Goal: Task Accomplishment & Management: Manage account settings

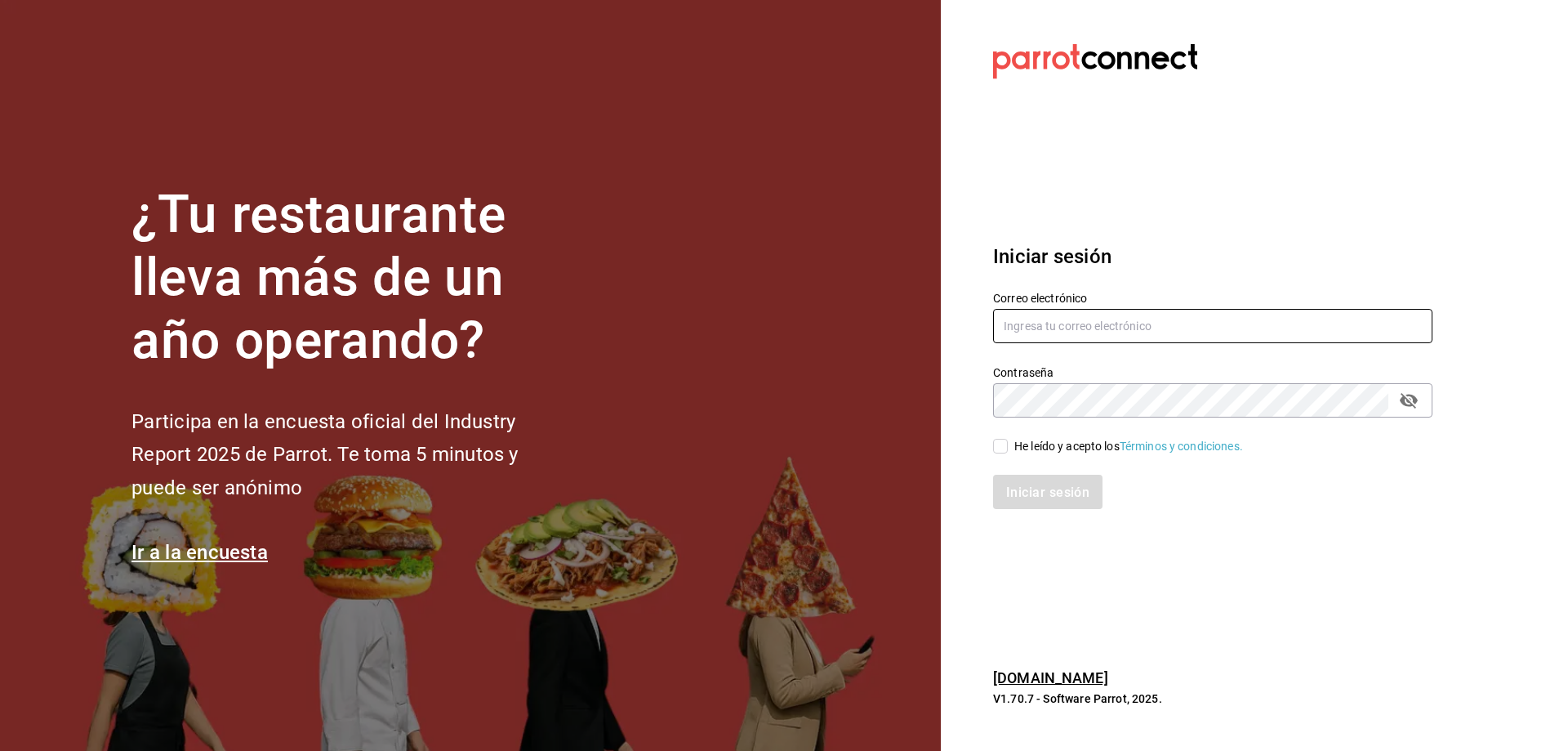
click at [1211, 333] on input "text" at bounding box center [1213, 326] width 440 height 34
drag, startPoint x: 1048, startPoint y: 324, endPoint x: 920, endPoint y: 298, distance: 130.6
click at [920, 298] on div "¿Tu restaurante lleva más de un año operando? Participa en la encuesta oficial …" at bounding box center [784, 375] width 1568 height 751
type input "[EMAIL_ADDRESS][DOMAIN_NAME]"
click at [1003, 449] on input "He leído y acepto los Términos y condiciones." at bounding box center [1000, 446] width 15 height 15
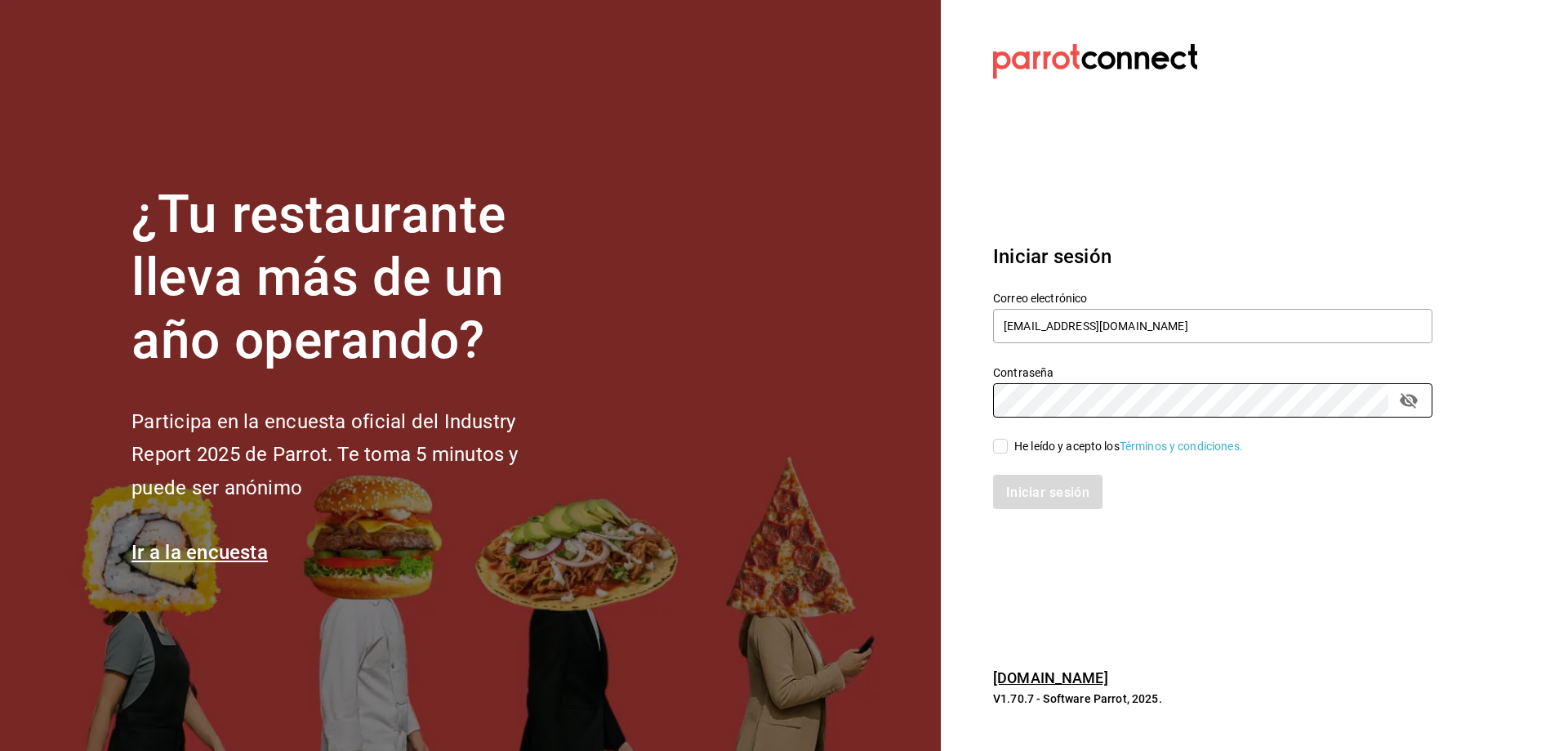
checkbox input "true"
click at [1020, 484] on font "Iniciar sesión" at bounding box center [1048, 491] width 84 height 16
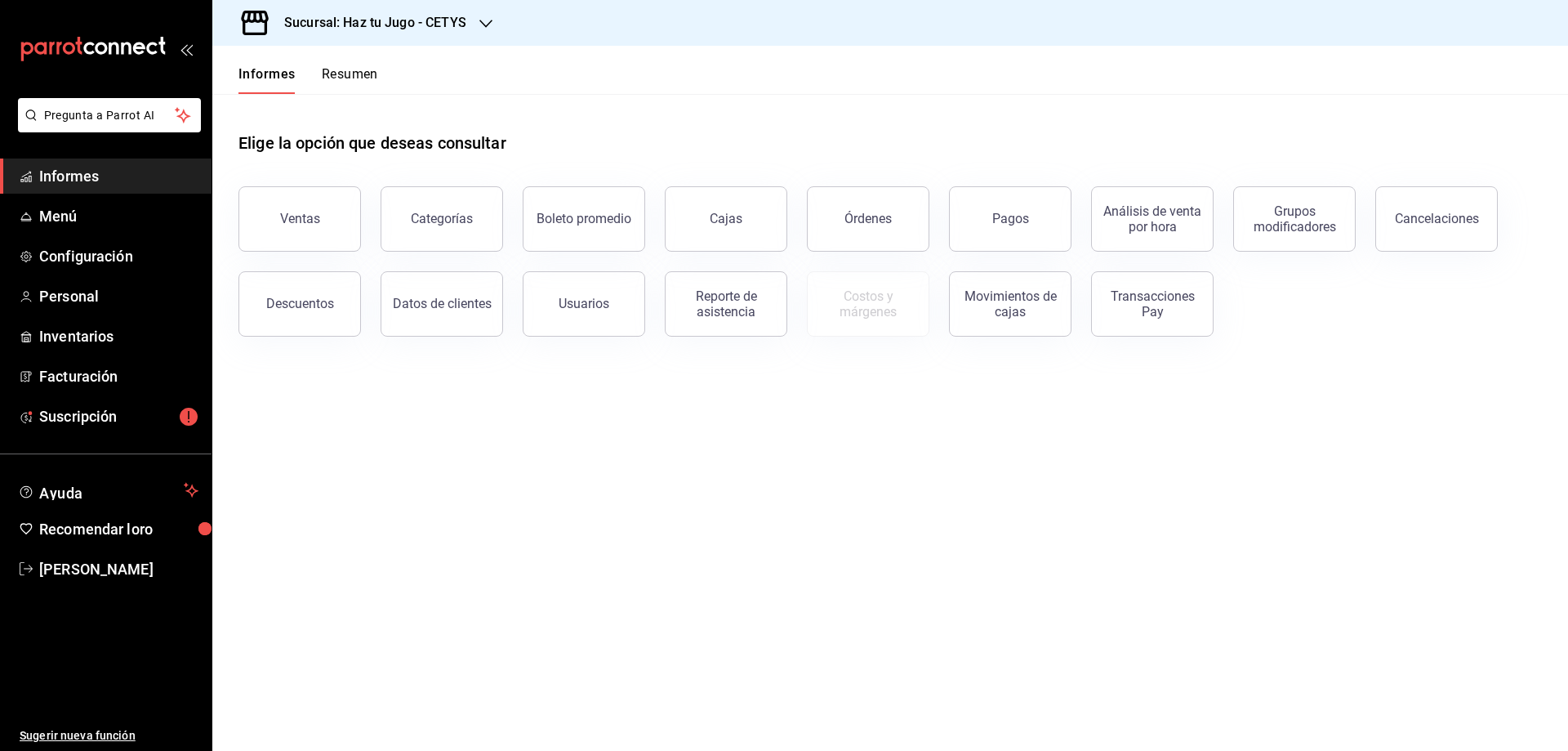
click at [406, 27] on font "Sucursal: Haz tu Jugo - CETYS" at bounding box center [375, 23] width 182 height 16
click at [305, 108] on font "Haz tu jugo (UABC)" at bounding box center [275, 106] width 99 height 13
click at [80, 261] on font "Configuración" at bounding box center [86, 255] width 94 height 17
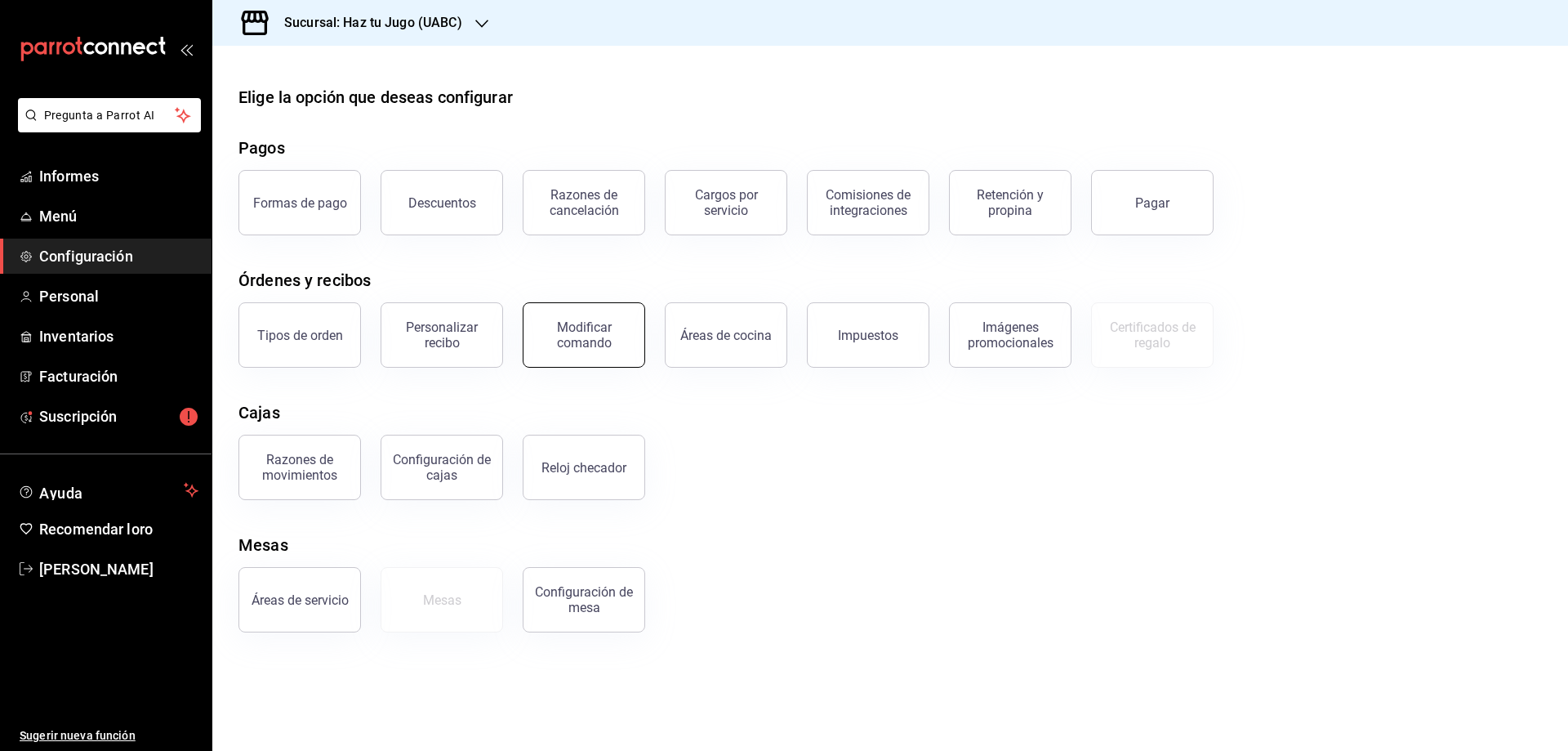
click at [597, 344] on font "Modificar comando" at bounding box center [585, 336] width 55 height 31
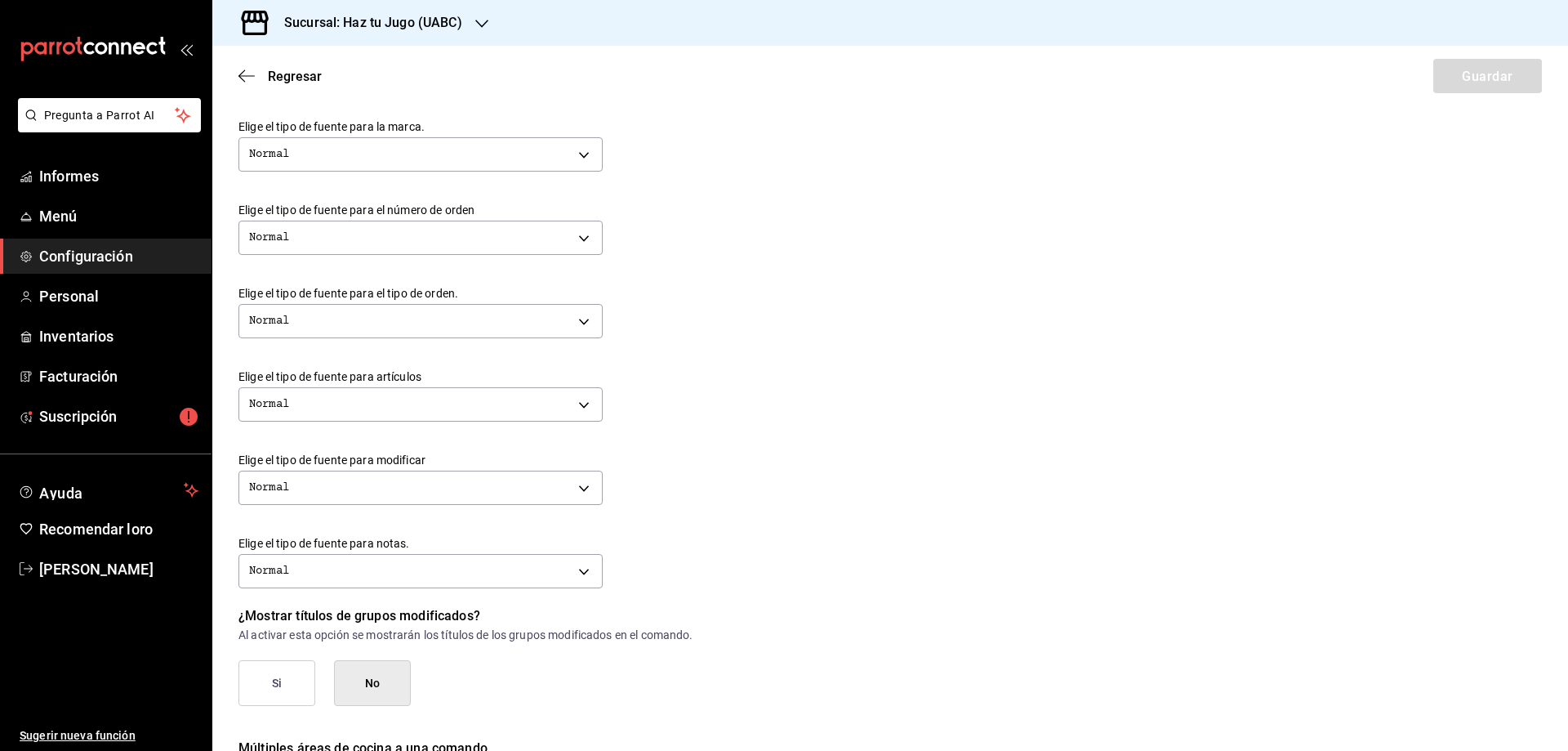
scroll to position [327, 0]
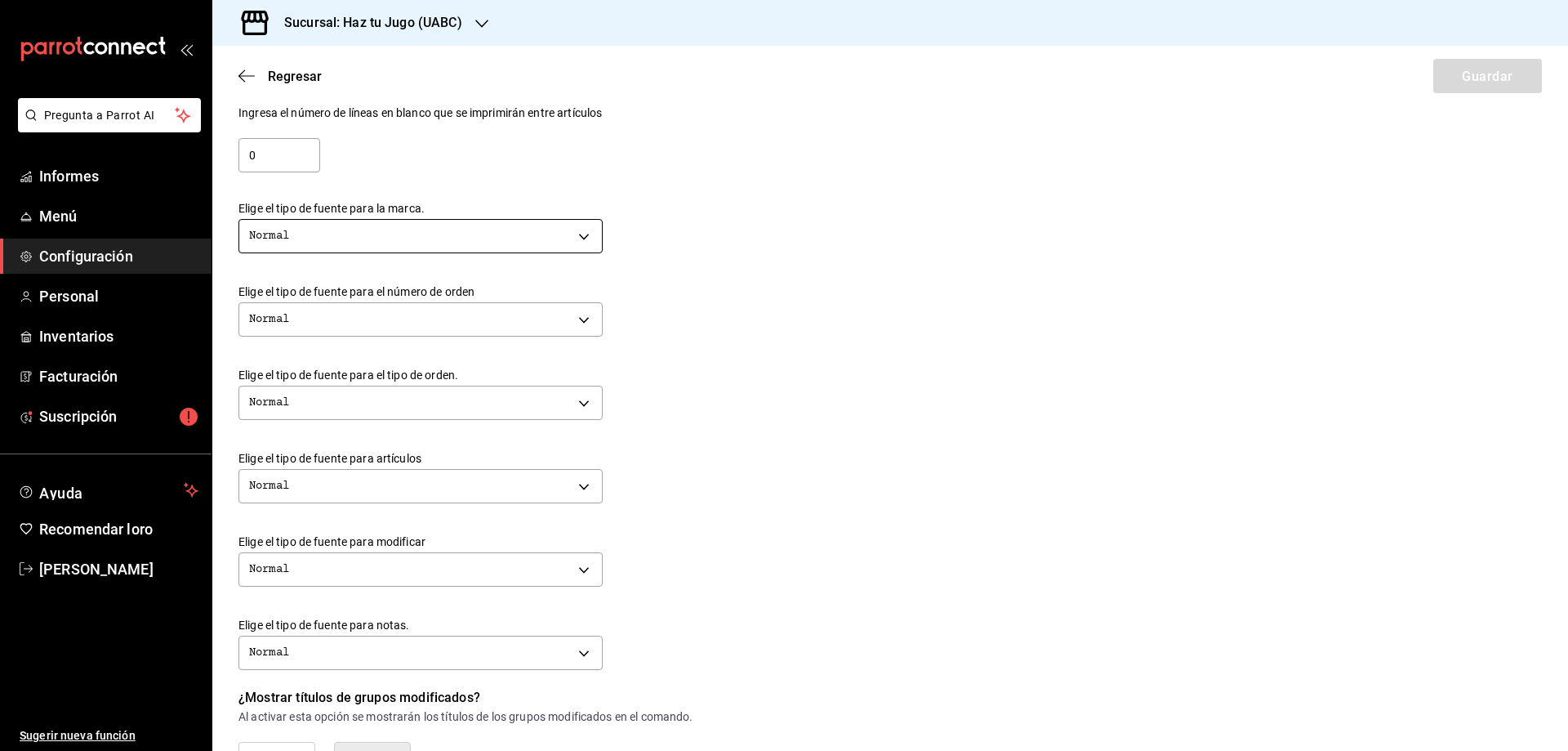
click at [344, 234] on body "Pregunta a Parrot AI Informes Menú Configuración Personal Inventarios Facturaci…" at bounding box center [784, 375] width 1568 height 751
click at [346, 416] on li "Negritas" at bounding box center [420, 411] width 362 height 31
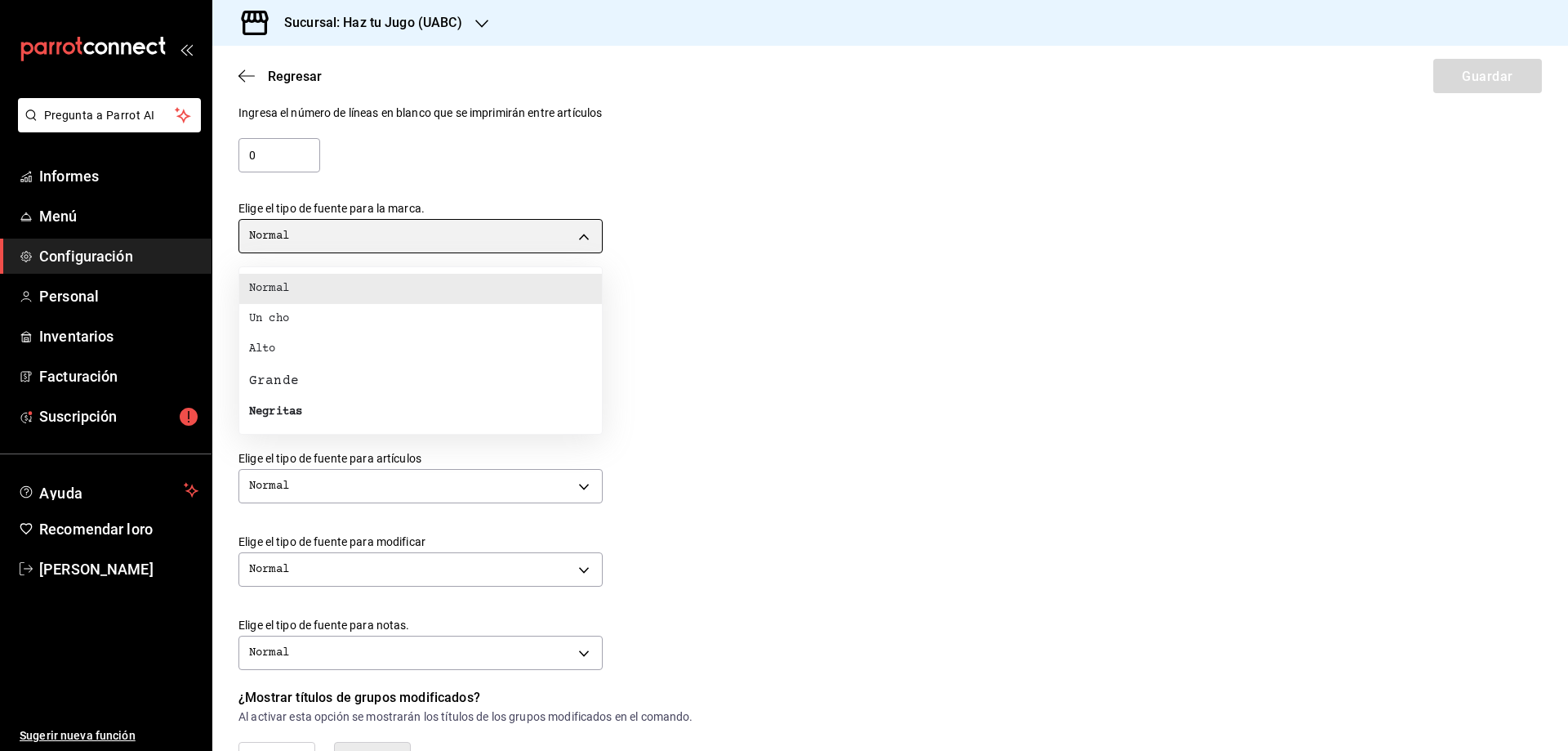
type input "BOLD"
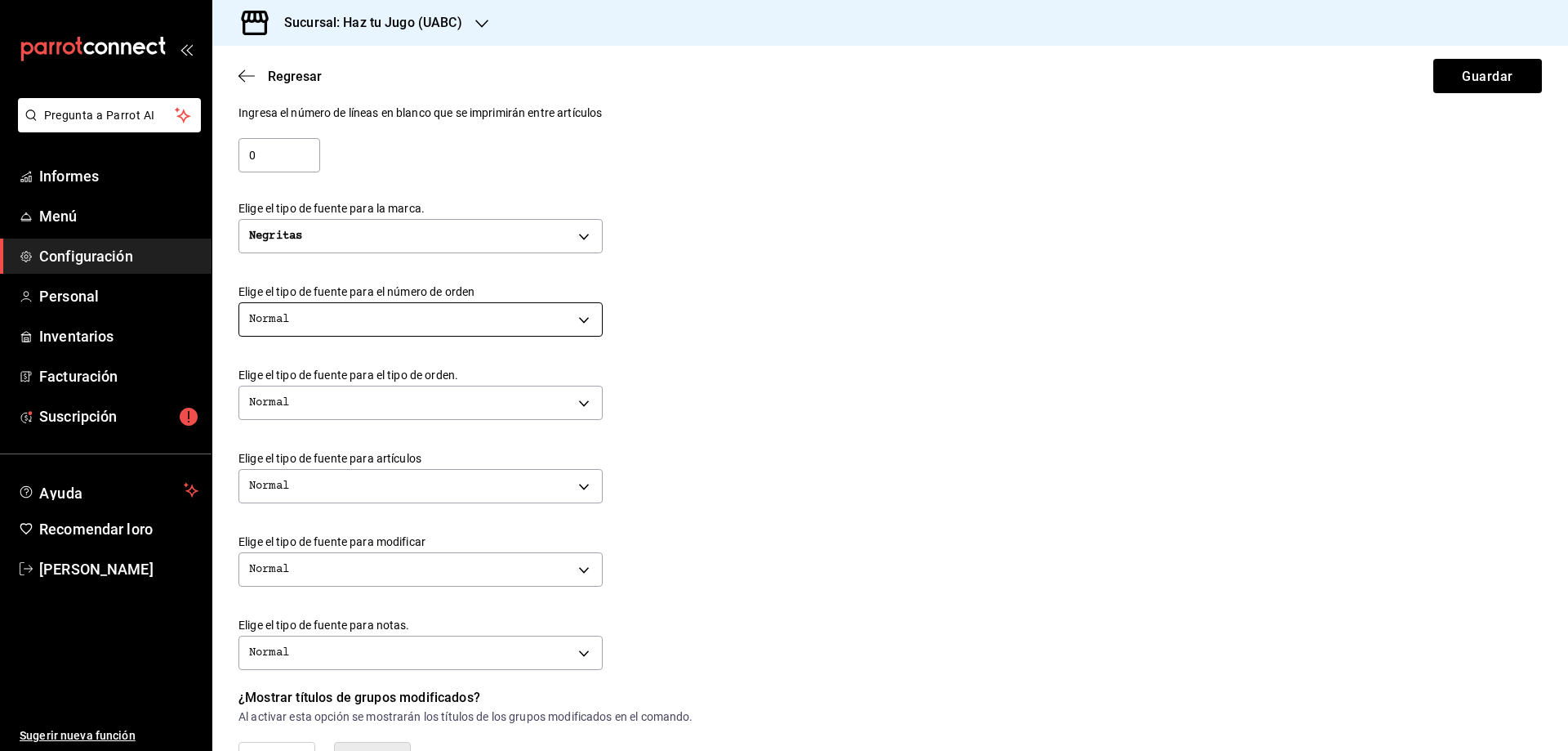
click at [353, 316] on body "Pregunta a Parrot AI Informes Menú Configuración Personal Inventarios Facturaci…" at bounding box center [784, 375] width 1568 height 751
click at [353, 316] on div at bounding box center [784, 375] width 1568 height 751
click at [348, 411] on body "Pregunta a Parrot AI Informes Menú Configuración Personal Inventarios Facturaci…" at bounding box center [784, 375] width 1568 height 751
click at [373, 404] on div at bounding box center [784, 375] width 1568 height 751
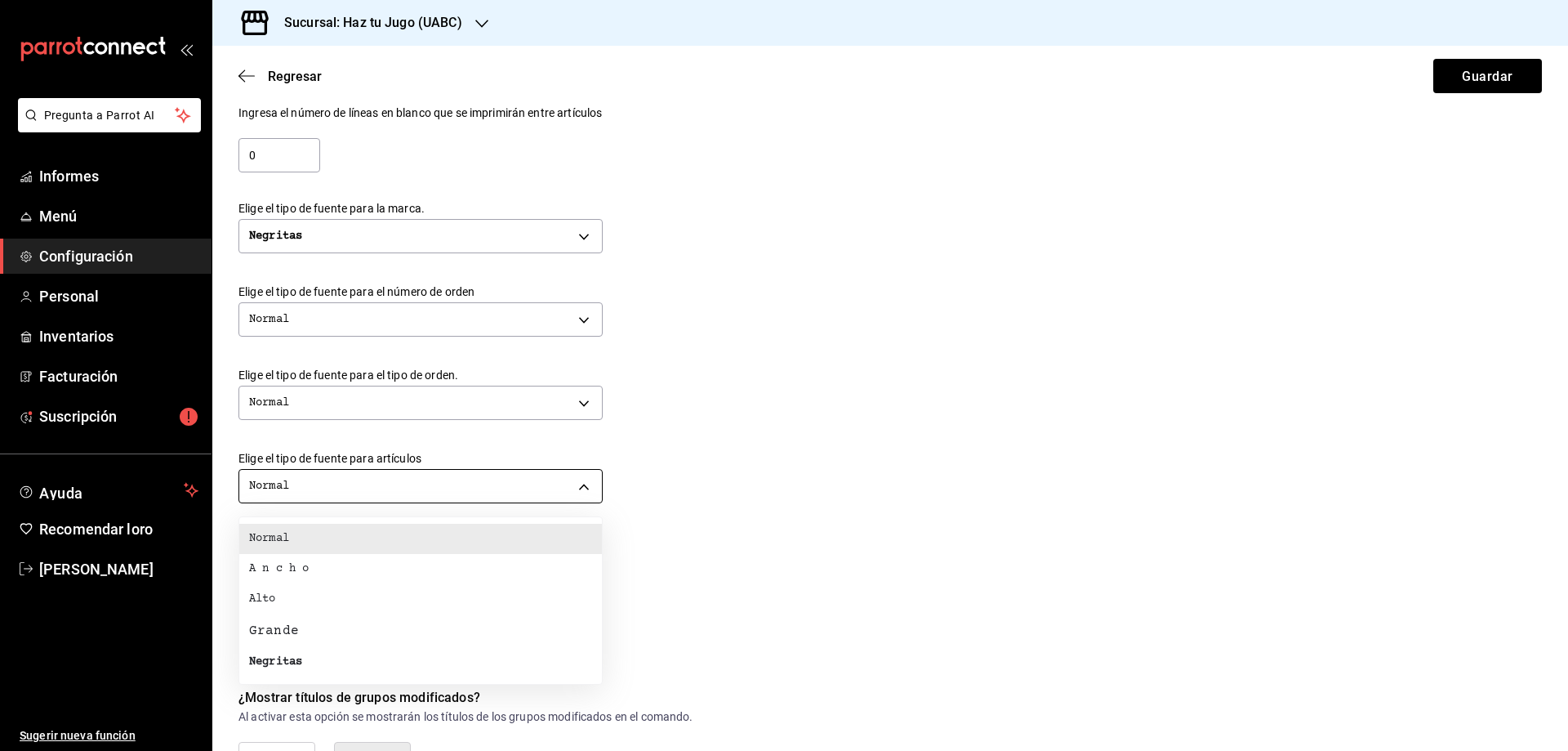
click at [383, 489] on body "Pregunta a Parrot AI Informes Menú Configuración Personal Inventarios Facturaci…" at bounding box center [784, 375] width 1568 height 751
click at [285, 630] on font "Grande" at bounding box center [274, 630] width 50 height 15
type input "BIG"
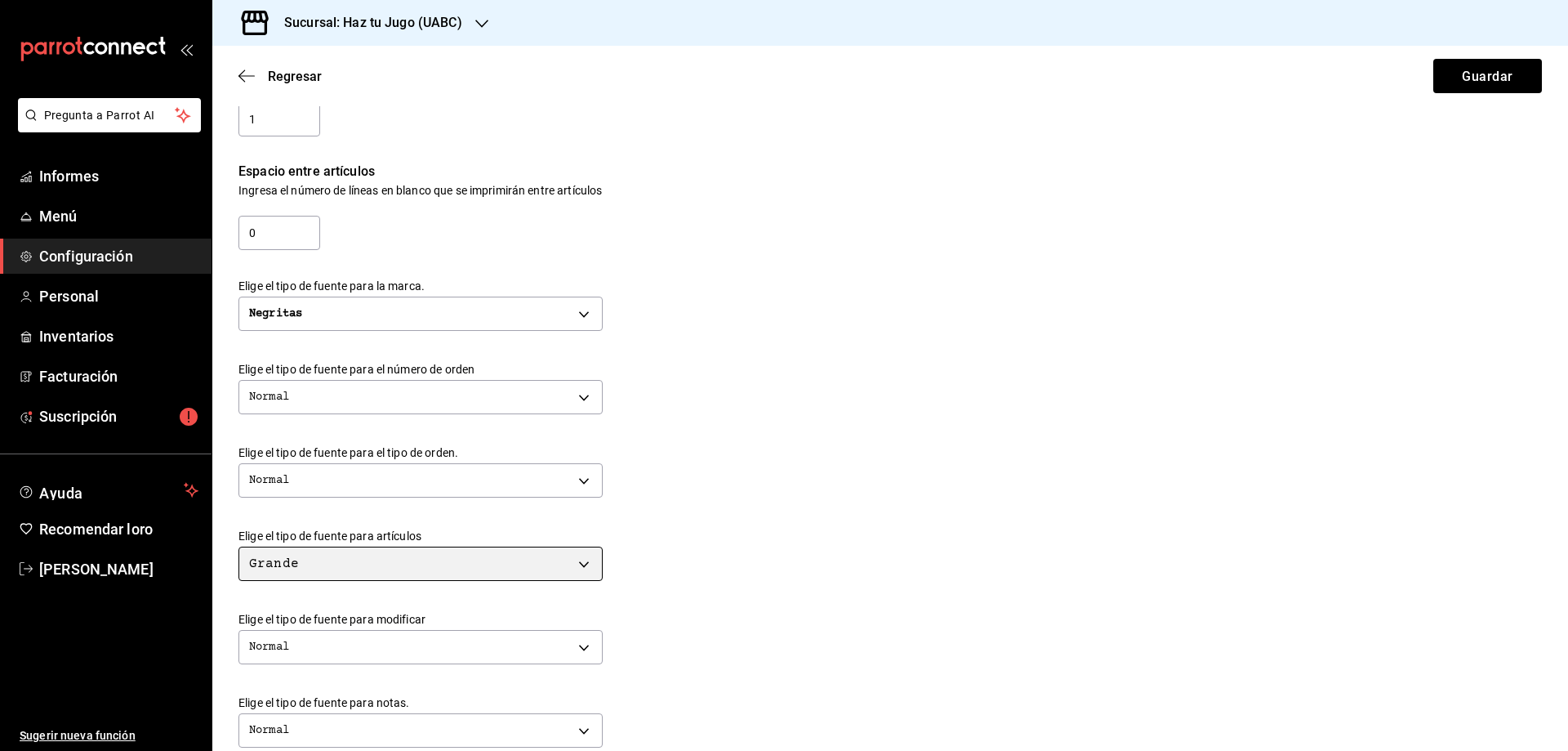
scroll to position [245, 0]
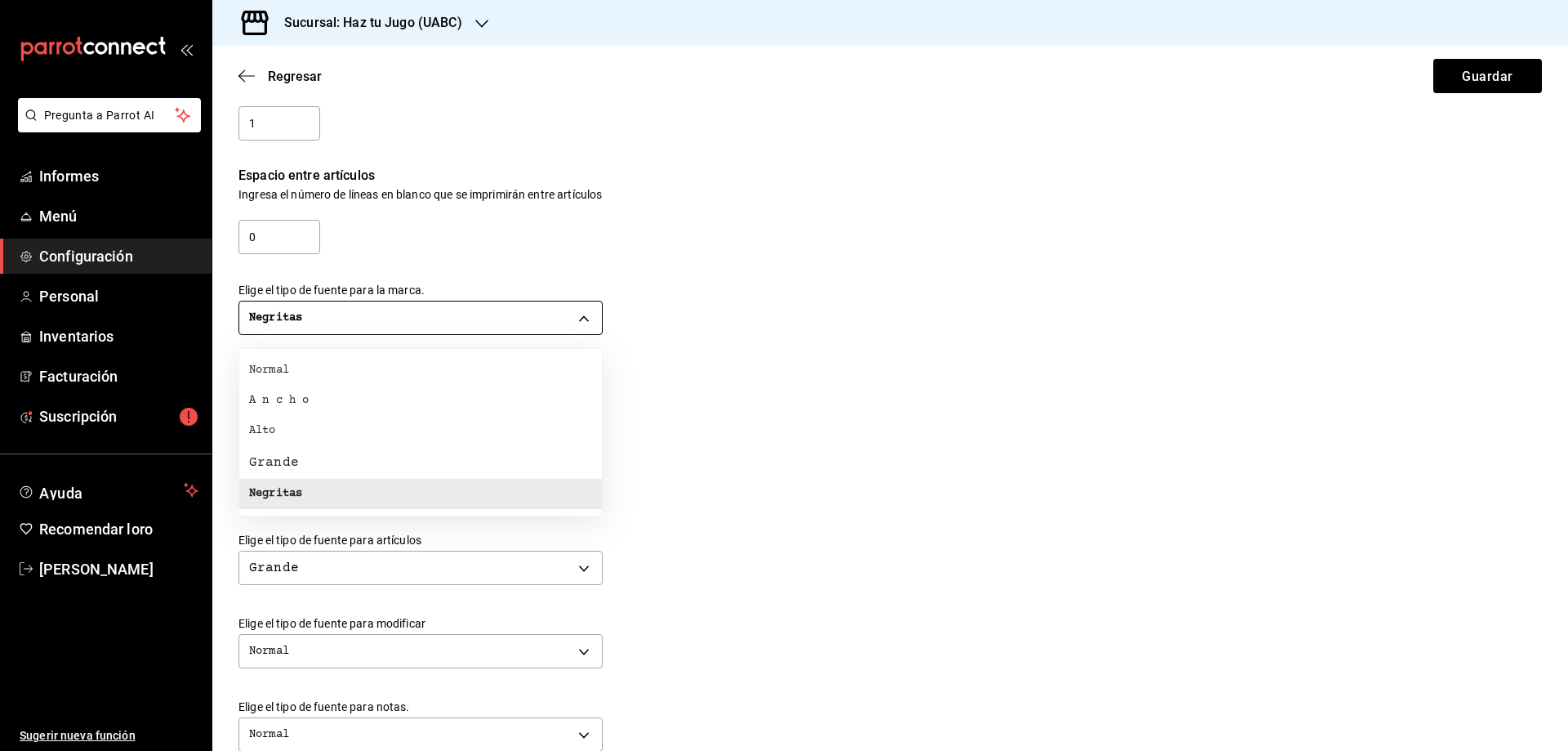
click at [371, 315] on body "Pregunta a Parrot AI Informes Menú Configuración Personal Inventarios Facturaci…" at bounding box center [784, 375] width 1568 height 751
click at [267, 373] on font "Normal" at bounding box center [269, 369] width 40 height 13
type input "NORMAL"
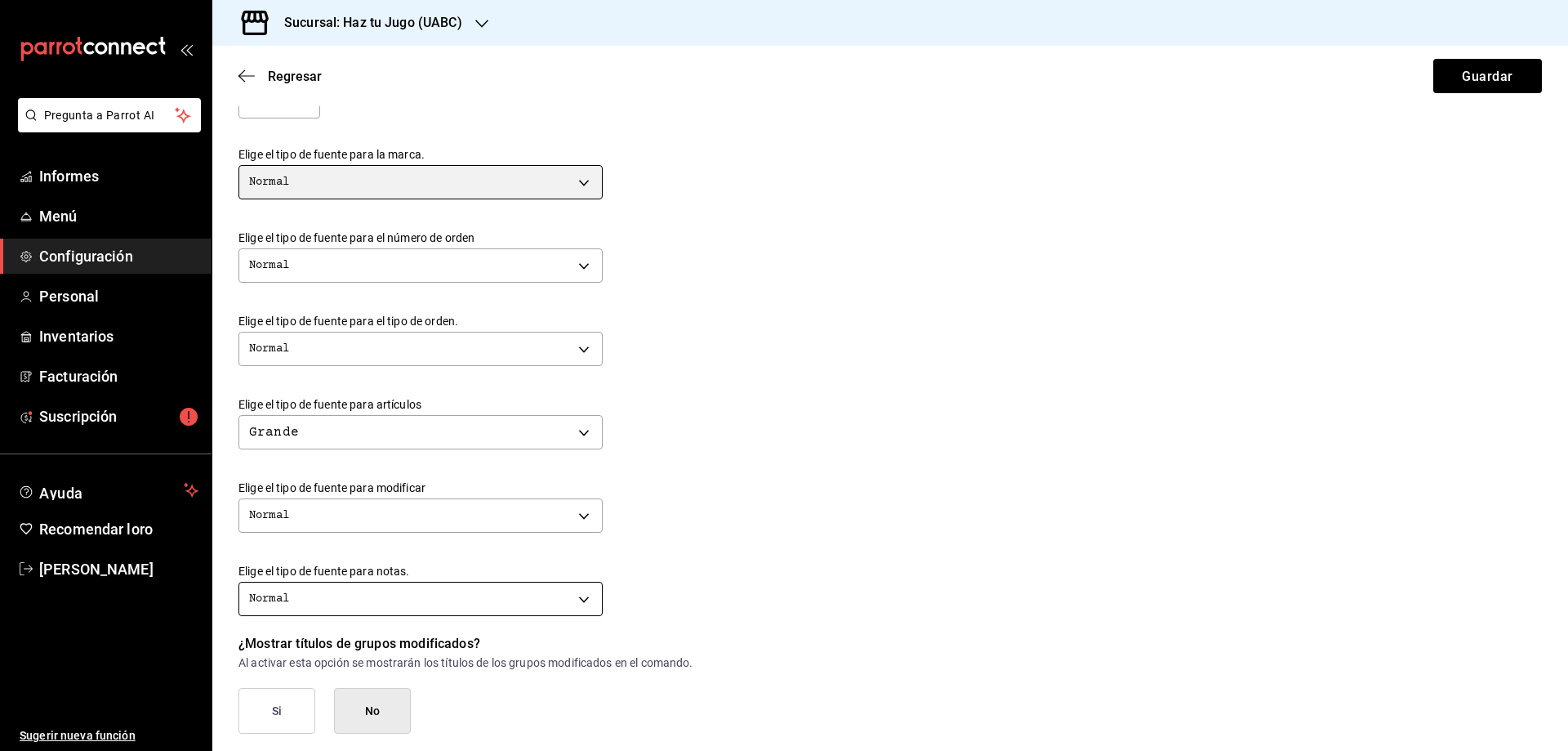
scroll to position [408, 0]
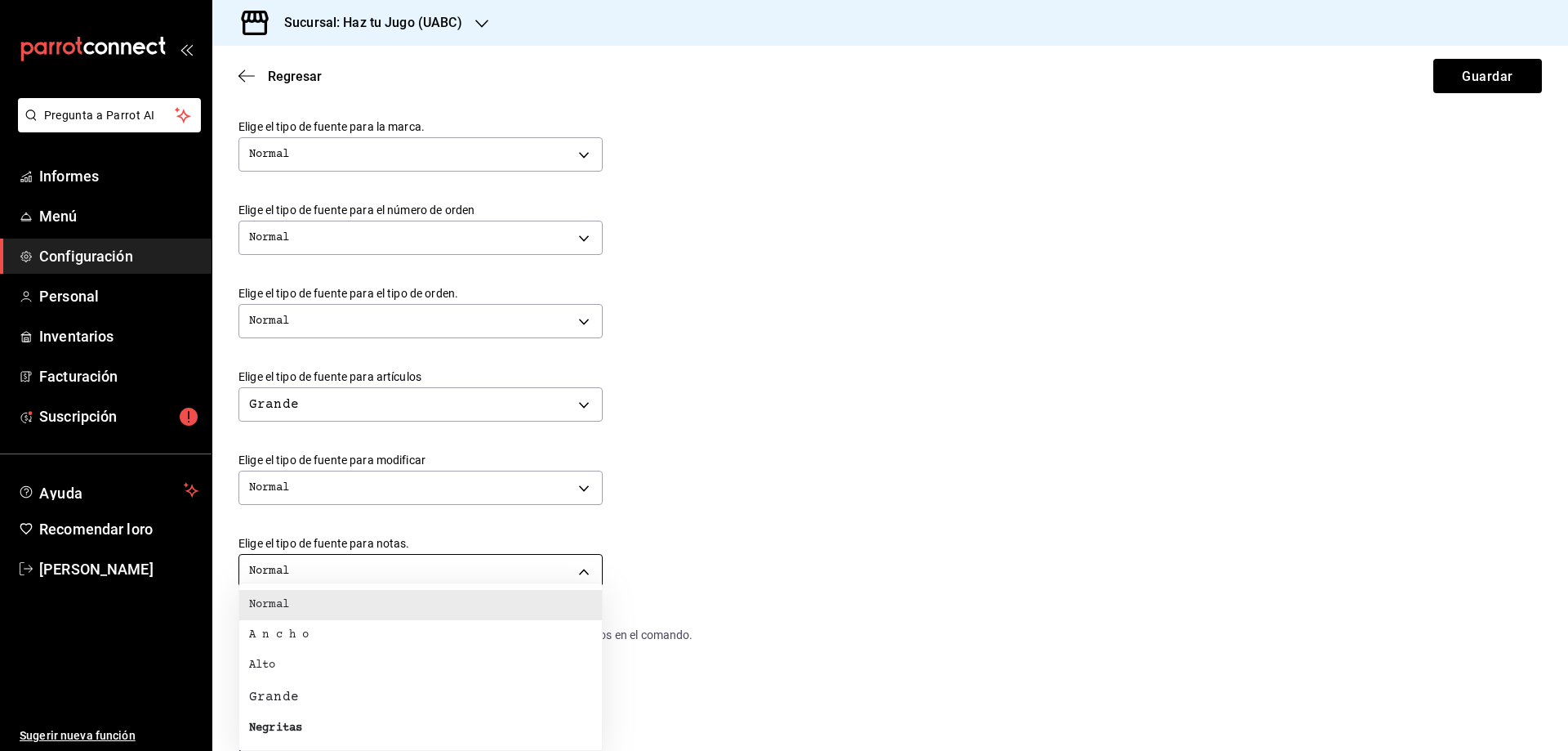
click at [380, 572] on body "Pregunta a Parrot AI Informes Menú Configuración Personal Inventarios Facturaci…" at bounding box center [784, 375] width 1568 height 751
click at [377, 572] on div at bounding box center [784, 375] width 1568 height 751
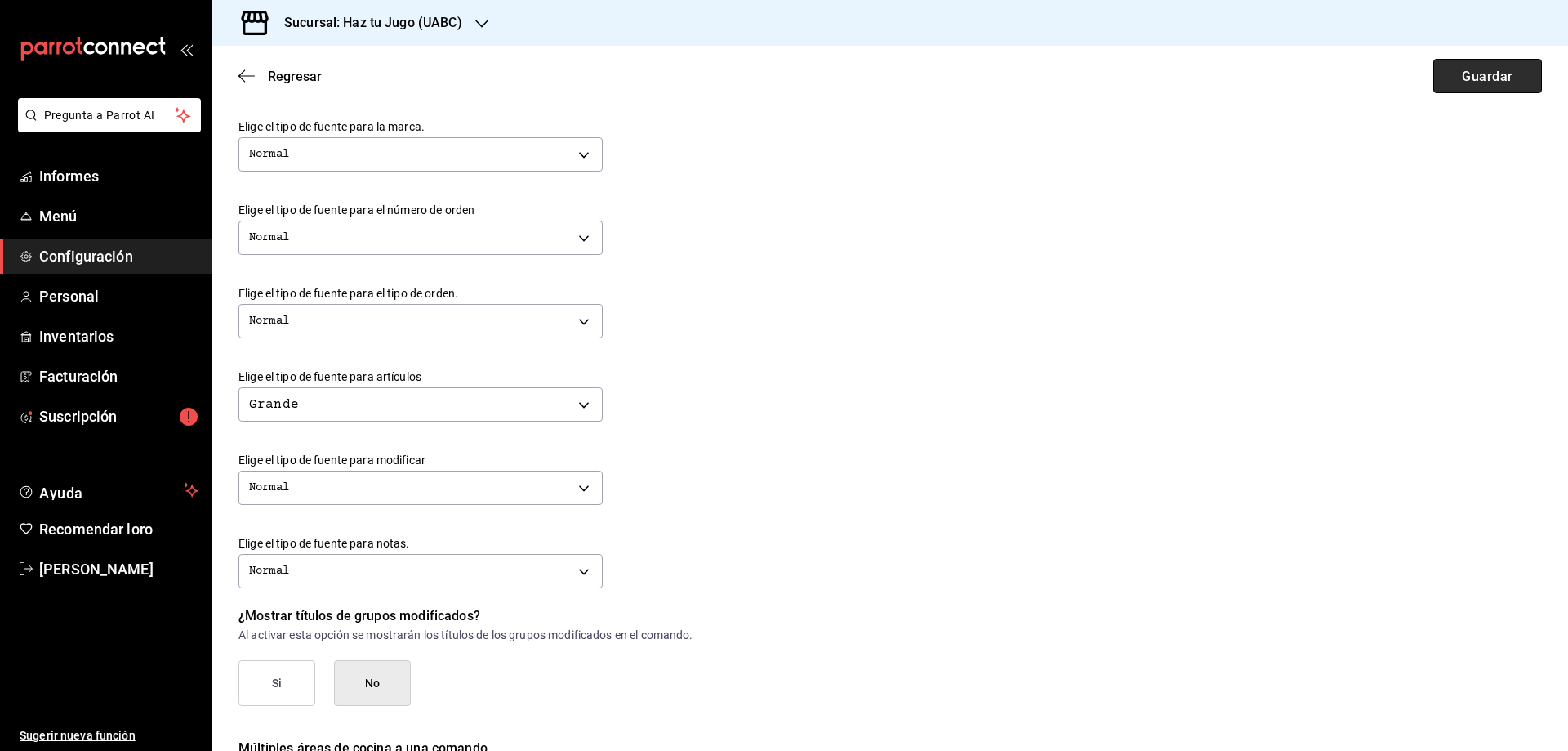
click at [1439, 77] on button "Guardar" at bounding box center [1488, 76] width 108 height 34
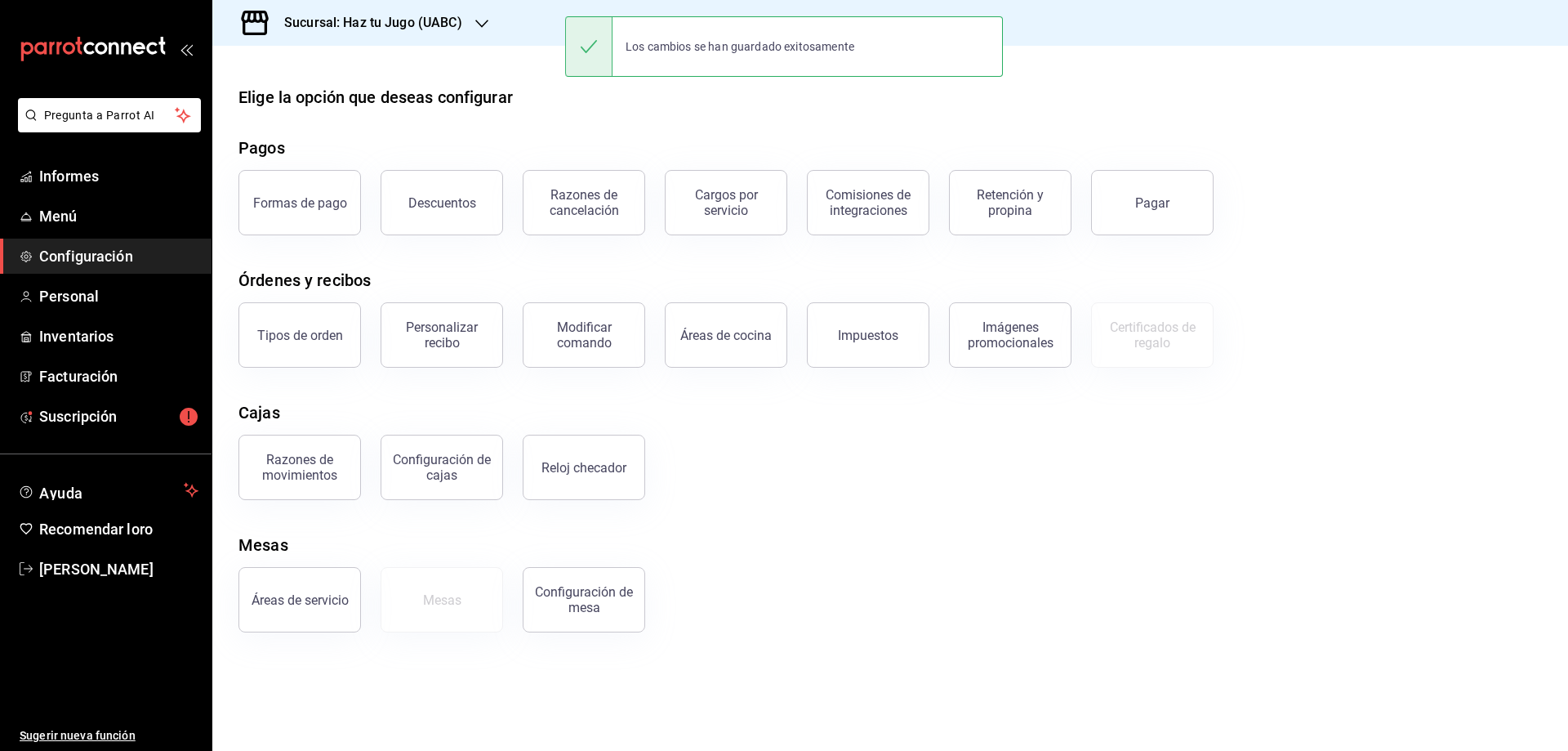
click at [384, 17] on font "Sucursal: Haz tu Jugo (UABC)" at bounding box center [373, 23] width 178 height 16
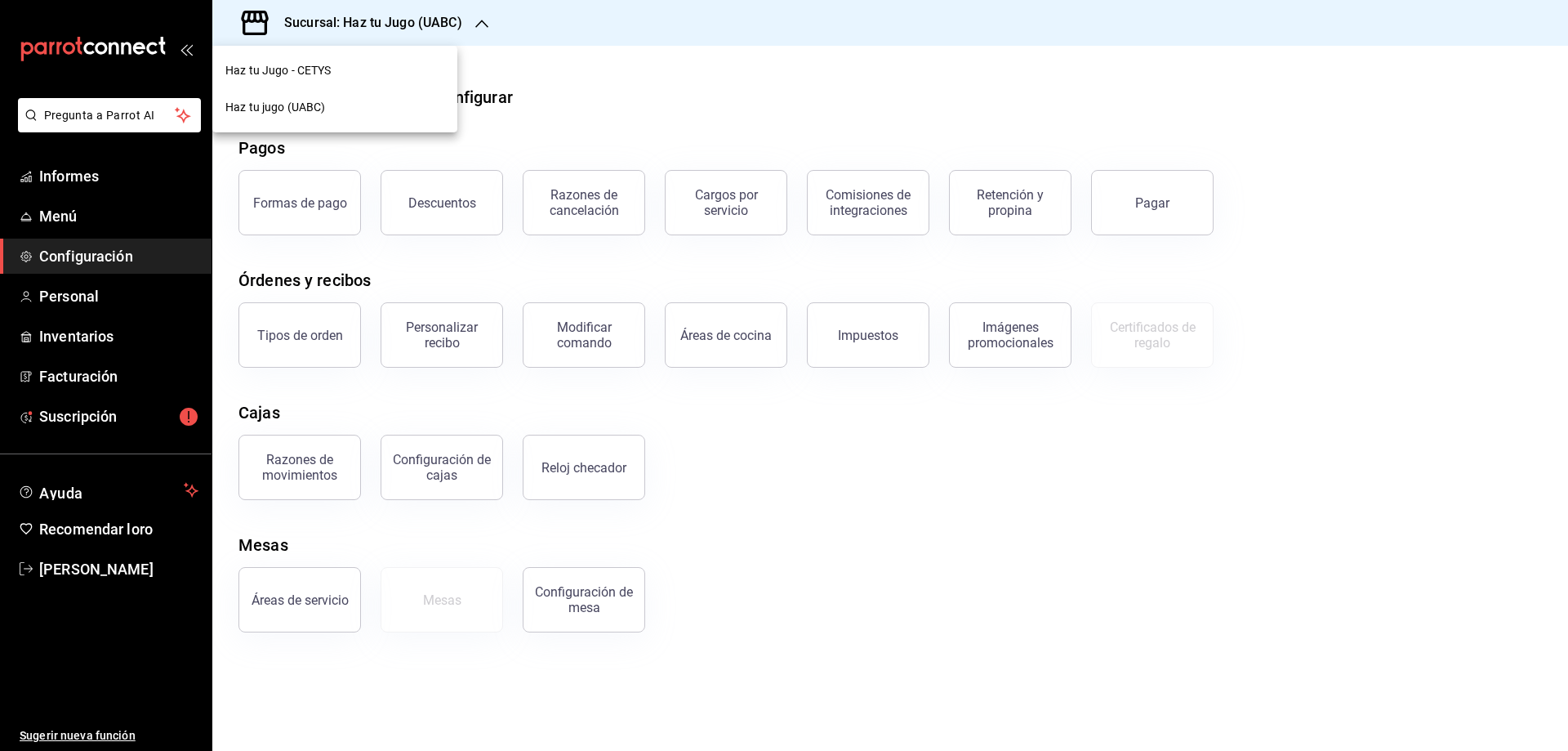
click at [317, 57] on div "Haz tu Jugo - CETYS" at bounding box center [335, 70] width 245 height 36
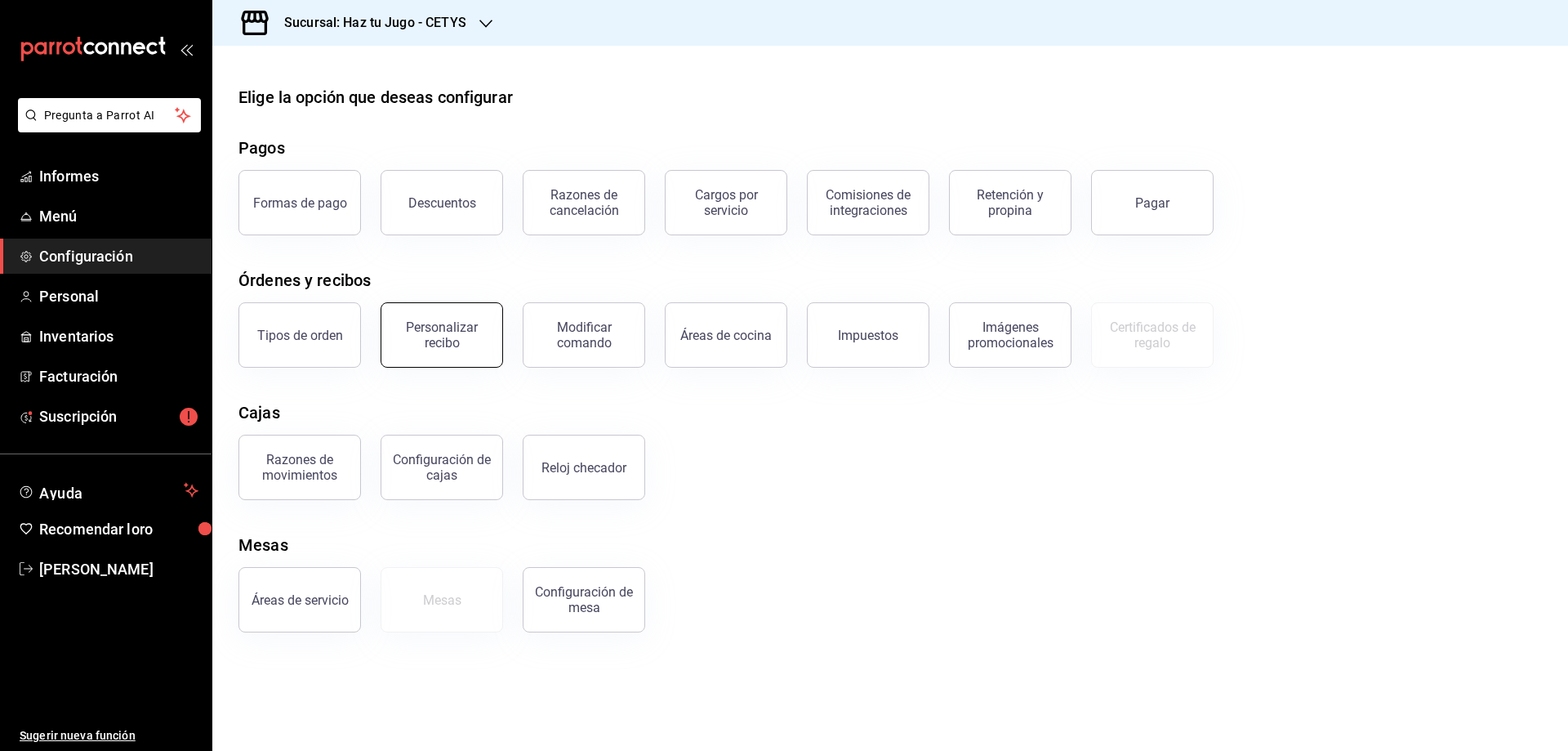
click at [482, 336] on div "Personalizar recibo" at bounding box center [442, 336] width 101 height 31
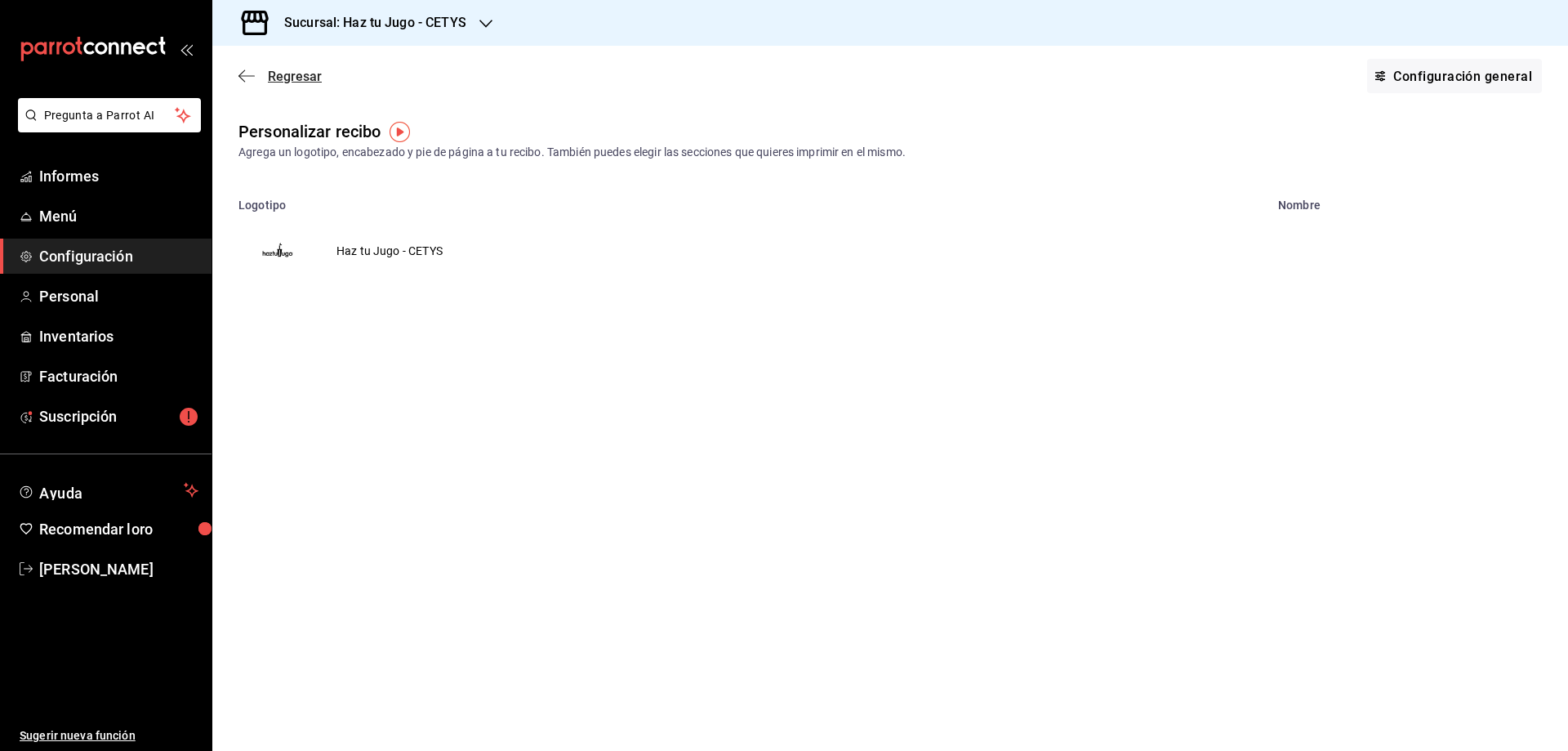
click at [252, 74] on icon "button" at bounding box center [246, 76] width 17 height 15
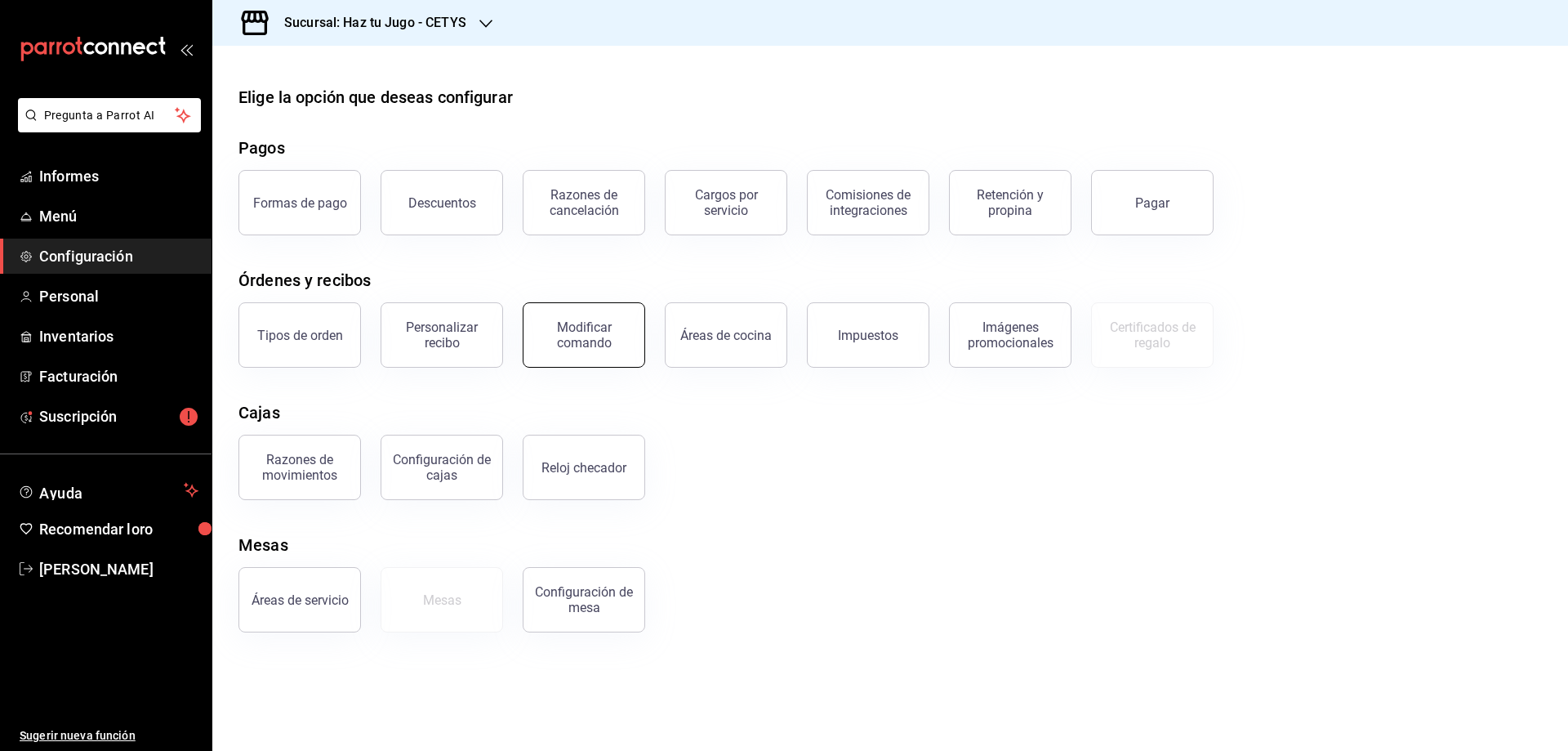
click at [592, 337] on font "Modificar comando" at bounding box center [585, 336] width 55 height 31
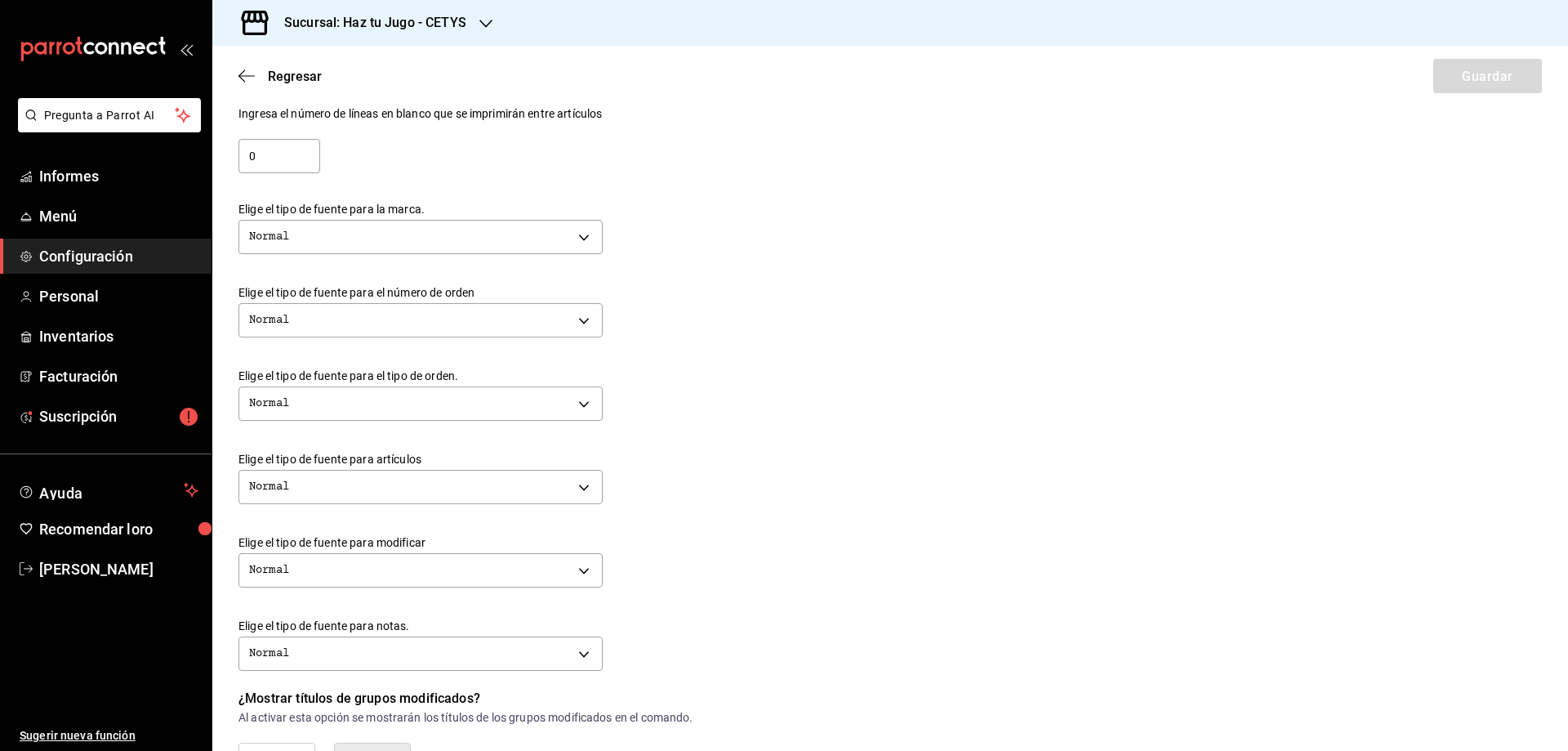
scroll to position [327, 0]
click at [369, 486] on body "Pregunta a Parrot AI Informes Menú Configuración Personal Inventarios Facturaci…" at bounding box center [784, 375] width 1568 height 751
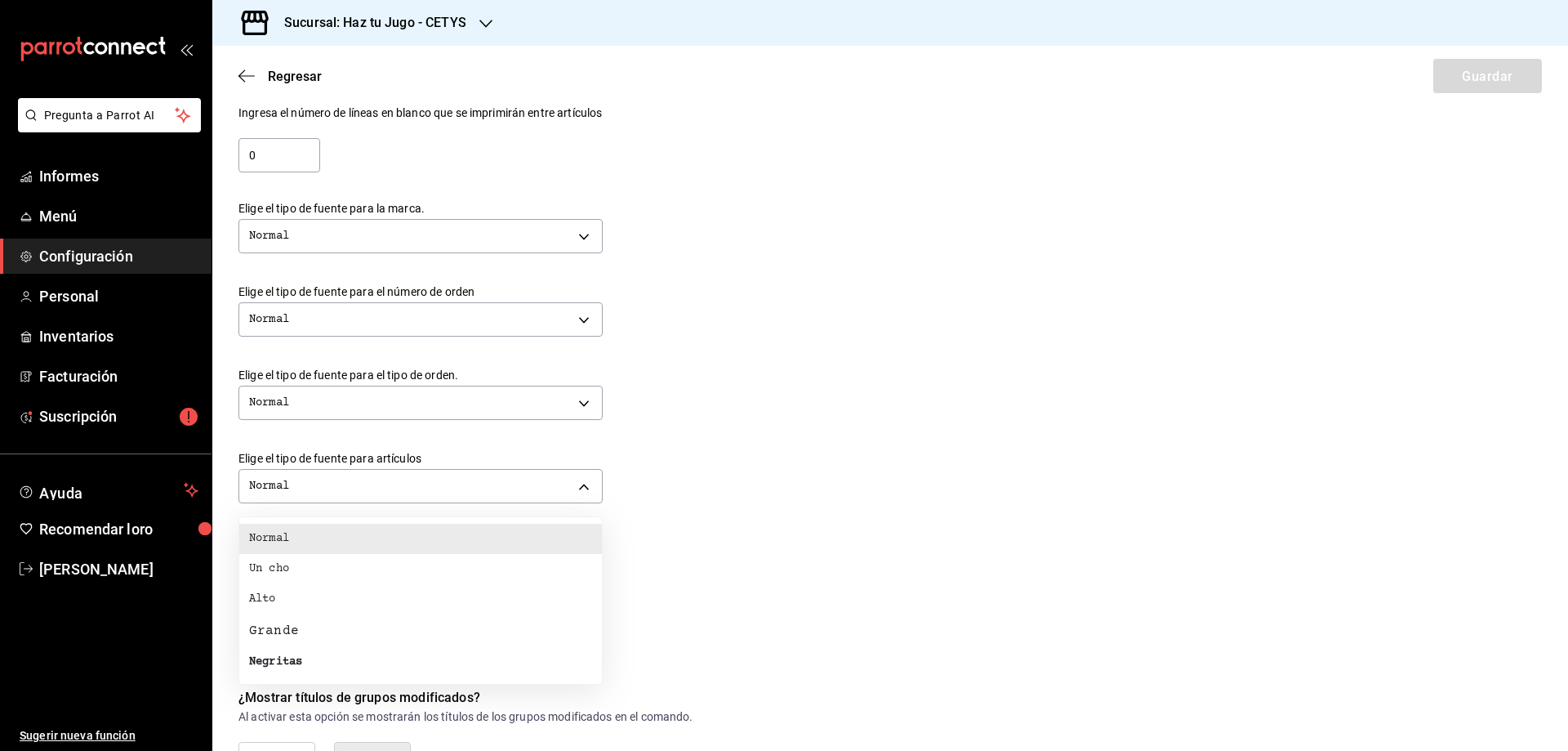
click at [278, 620] on li "Grande" at bounding box center [420, 630] width 362 height 32
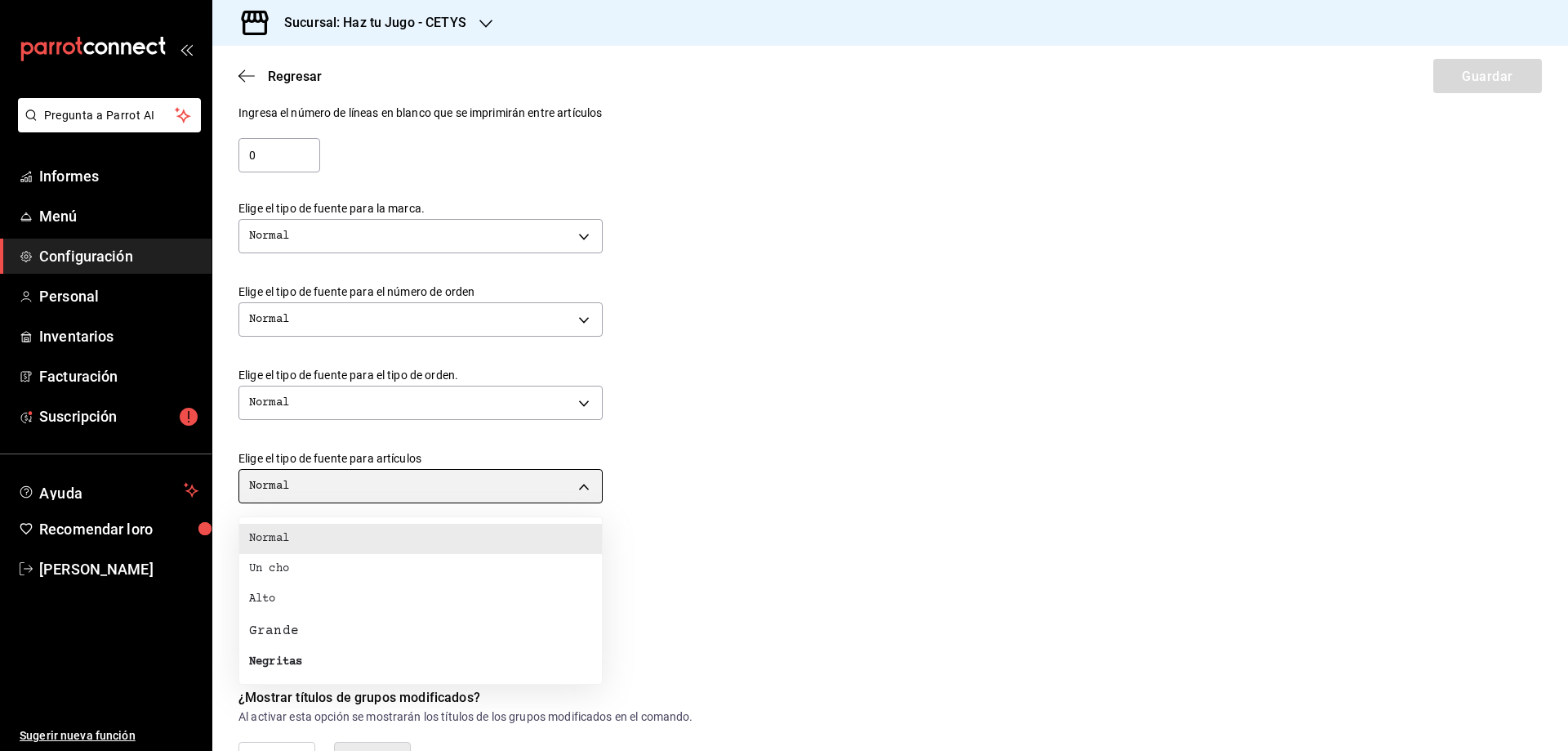
type input "BIG"
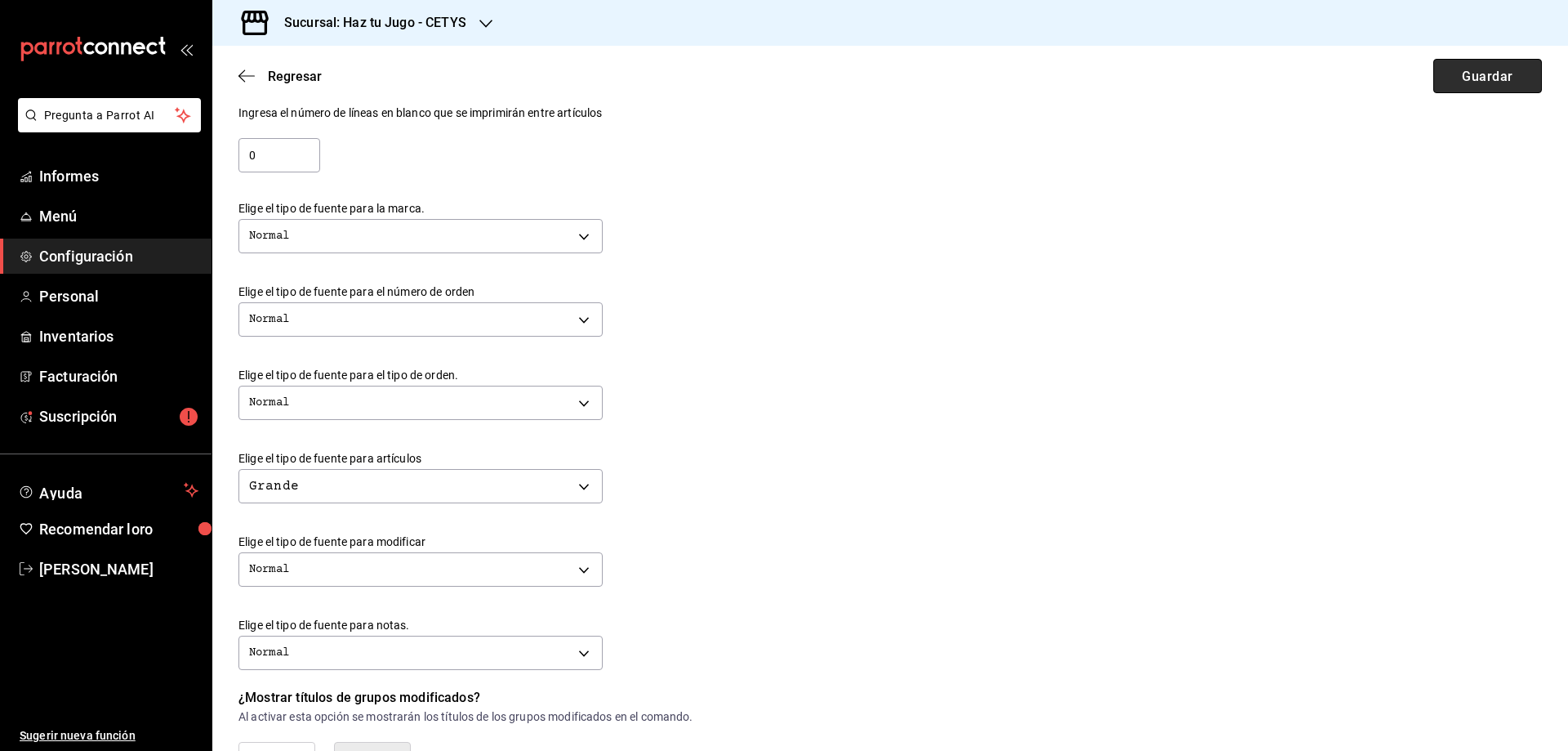
click at [1473, 80] on font "Guardar" at bounding box center [1487, 76] width 50 height 16
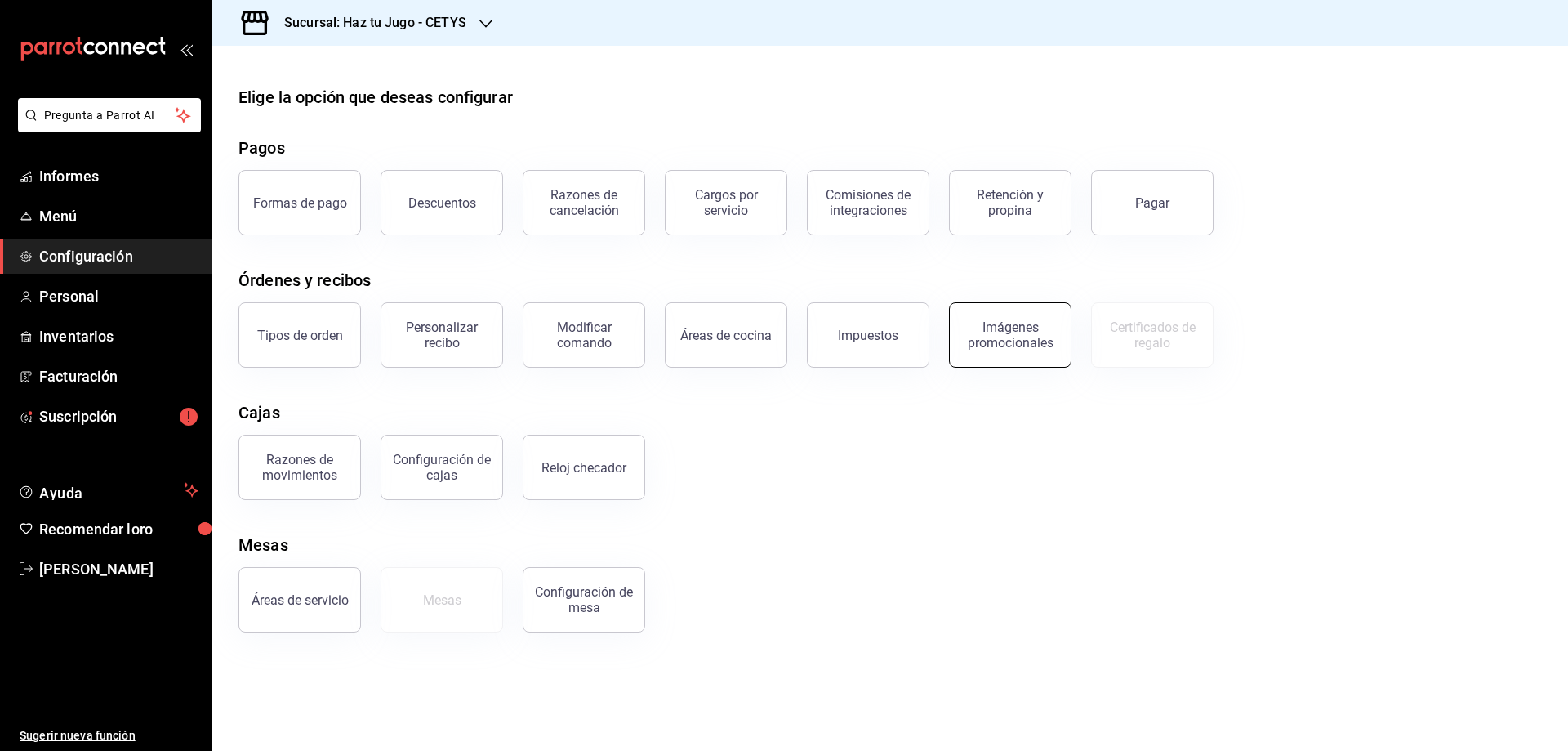
click at [989, 334] on font "Imágenes promocionales" at bounding box center [1010, 336] width 86 height 31
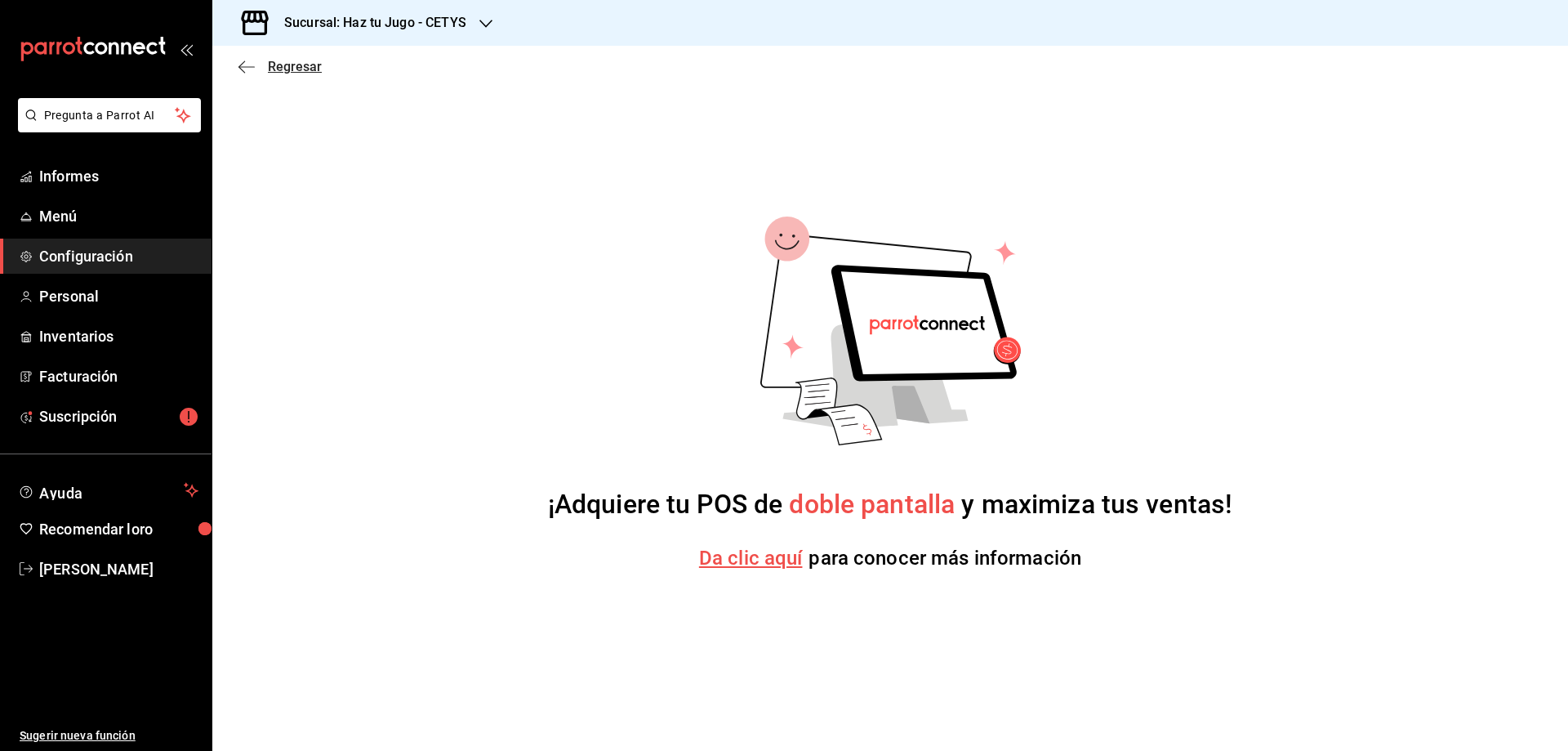
click at [252, 65] on icon "button" at bounding box center [246, 67] width 17 height 15
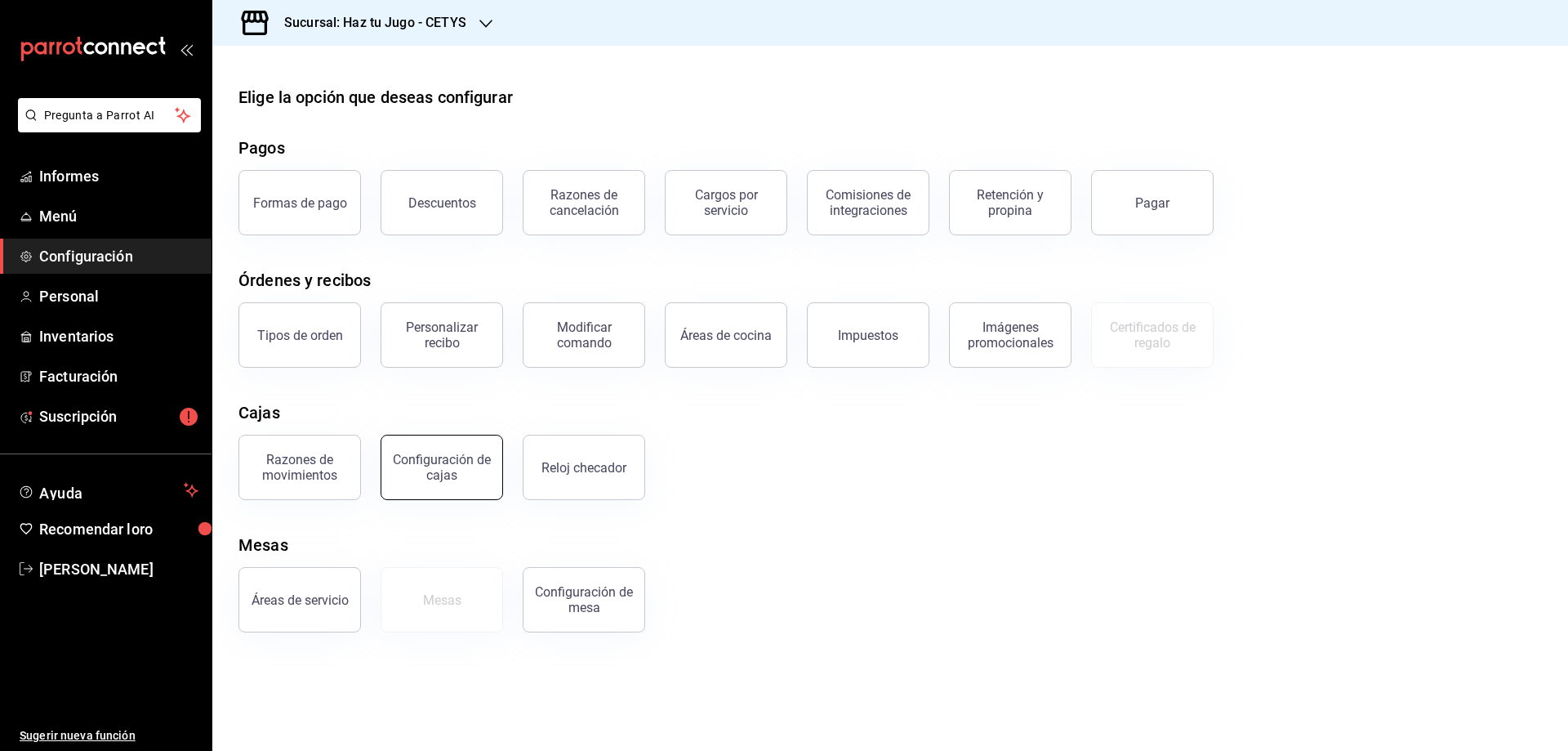
click at [444, 482] on button "Configuración de cajas" at bounding box center [442, 468] width 122 height 65
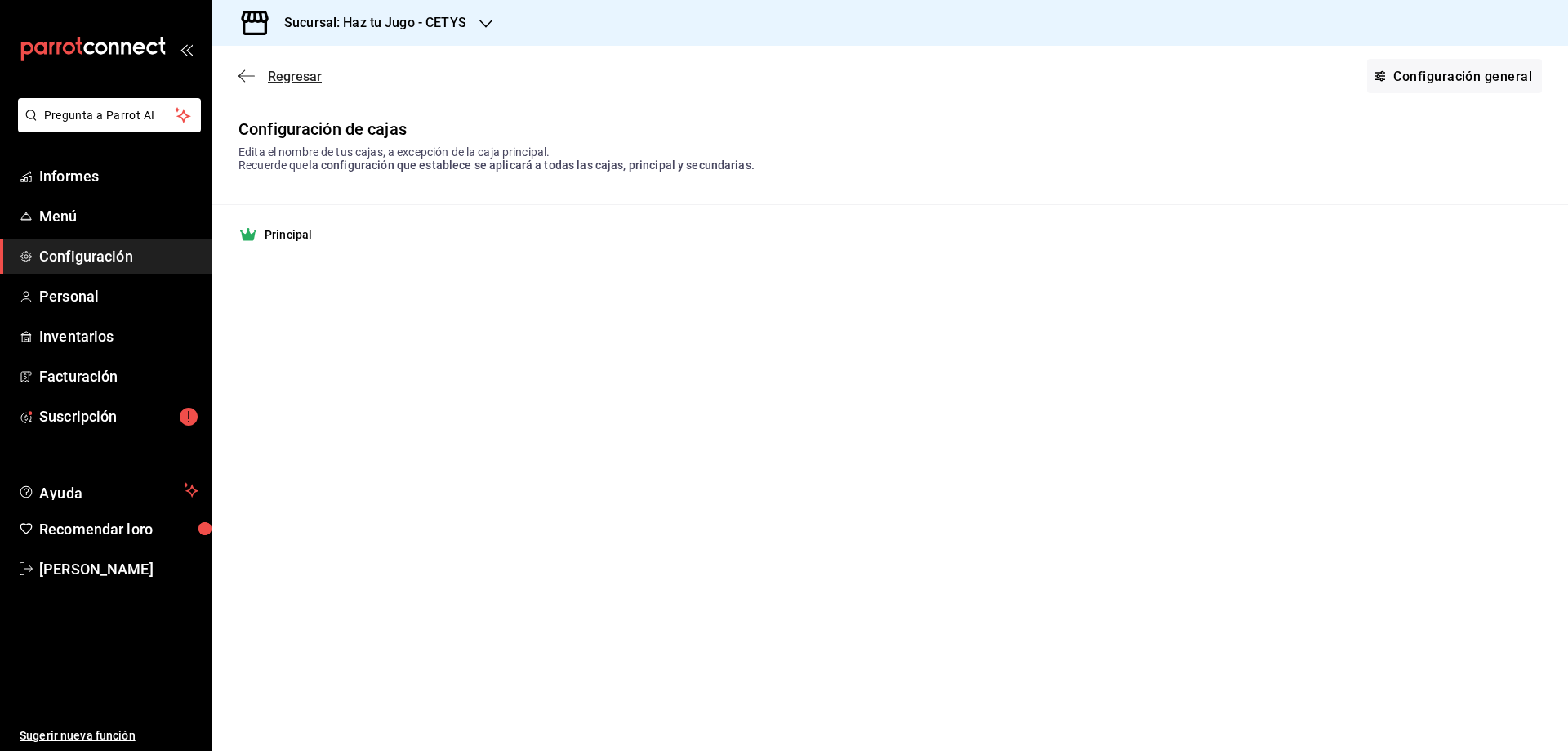
click at [244, 78] on icon "button" at bounding box center [246, 76] width 17 height 15
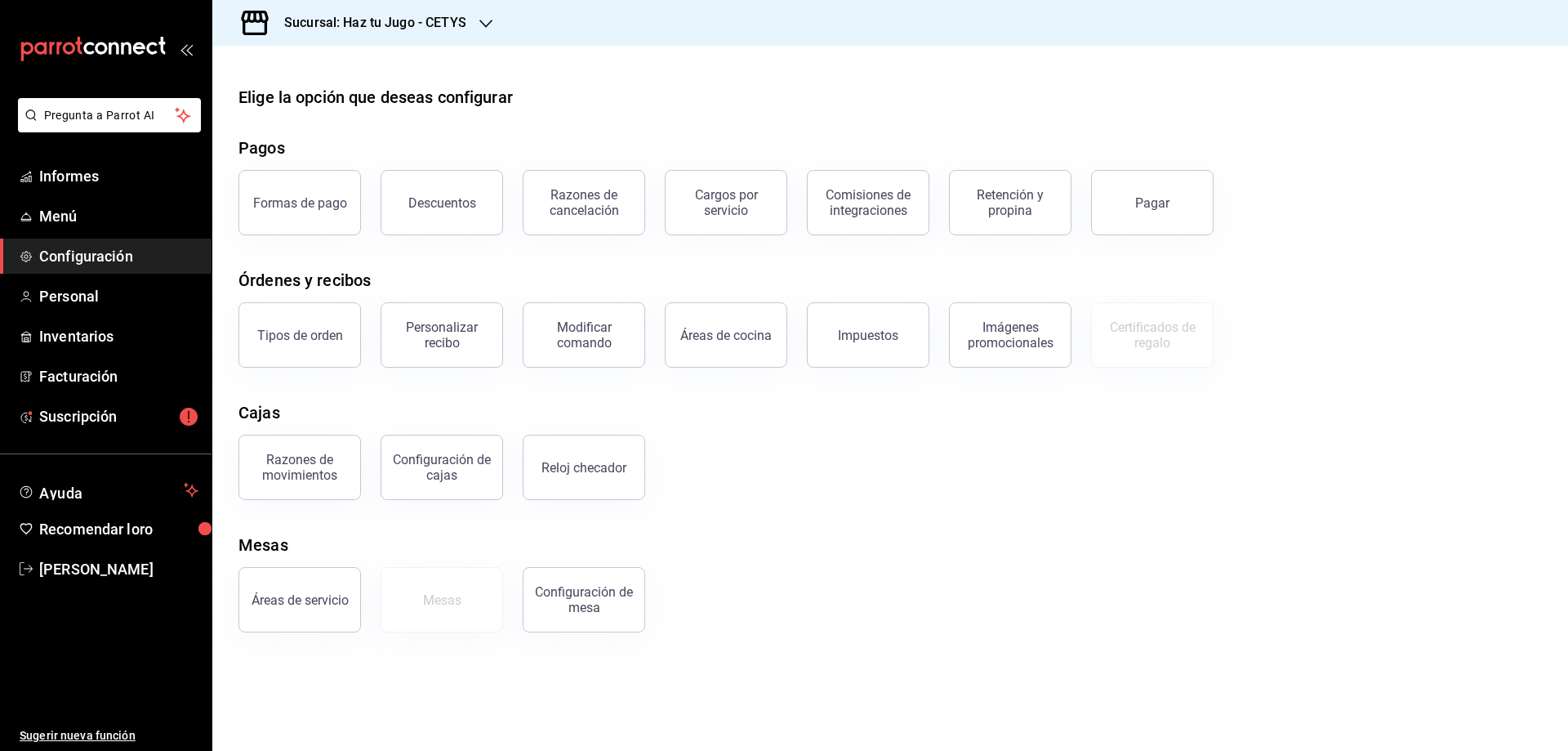
click at [852, 617] on div "Áreas de servicio Mesas Configuración [PERSON_NAME]" at bounding box center [880, 590] width 1323 height 85
